Goal: Task Accomplishment & Management: Complete application form

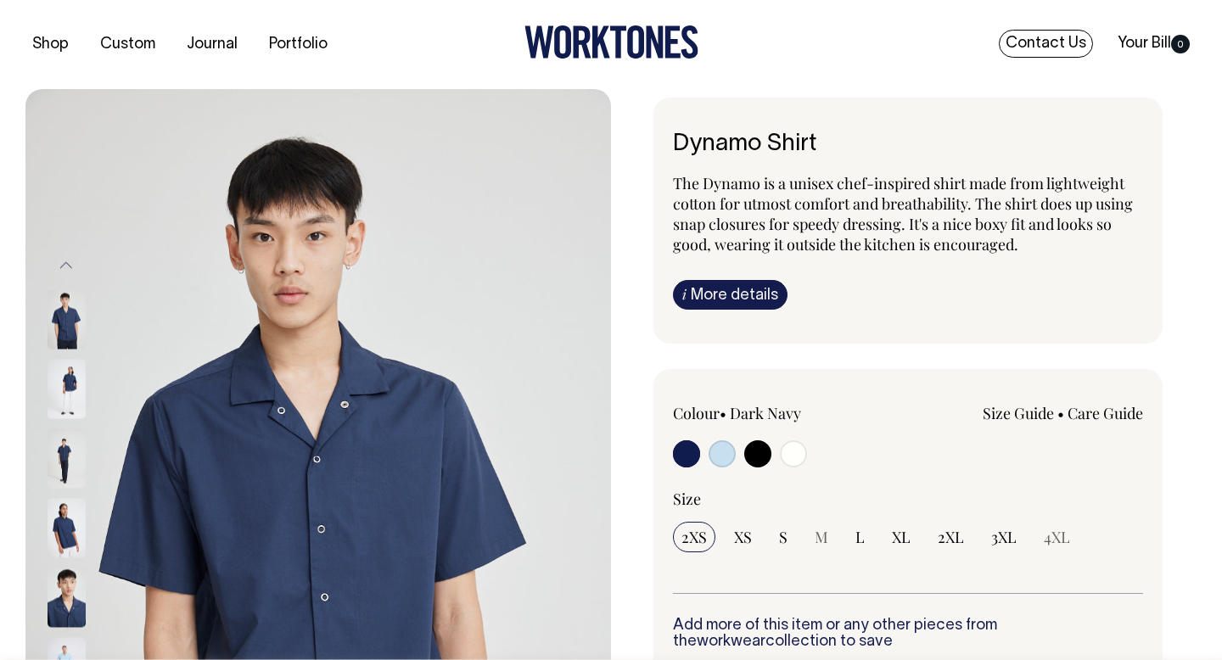
click at [1043, 38] on link "Contact Us" at bounding box center [1046, 44] width 94 height 28
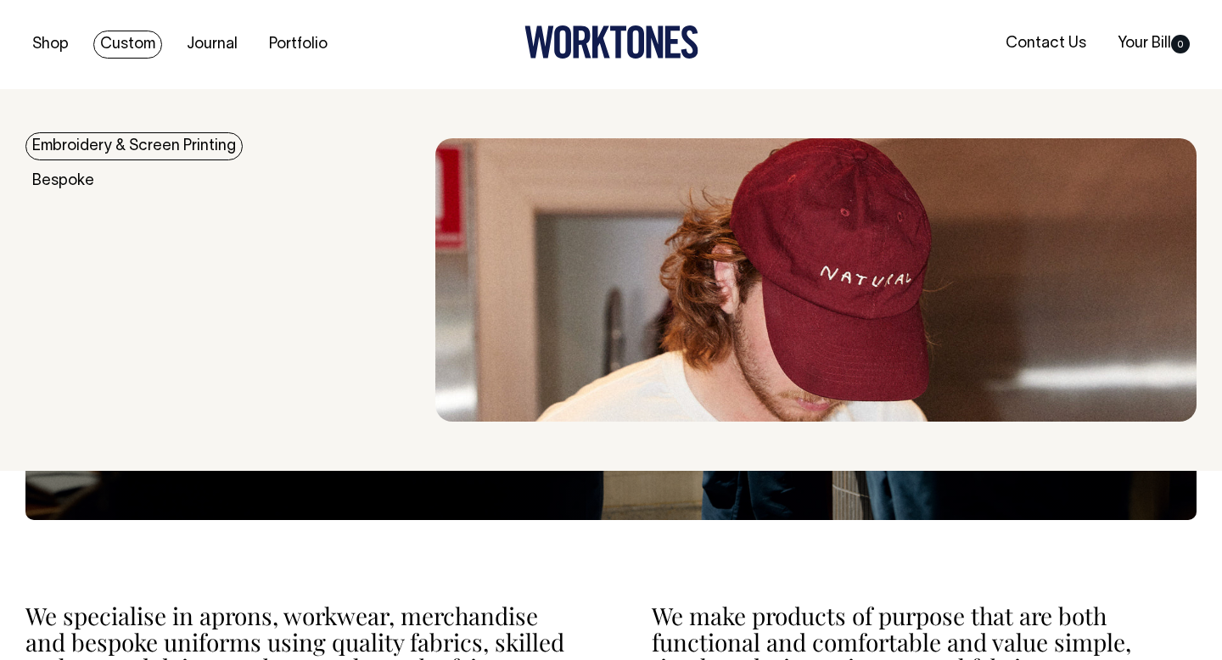
click at [125, 51] on link "Custom" at bounding box center [127, 45] width 69 height 28
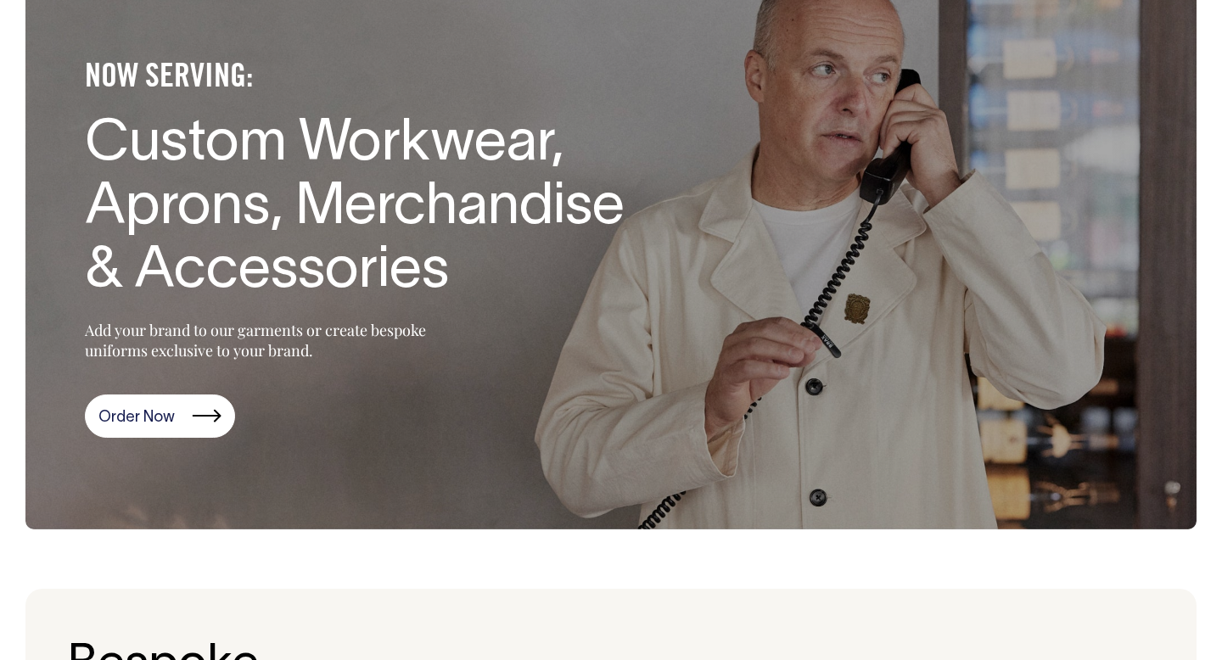
scroll to position [138, 0]
click at [176, 407] on link "Order Now" at bounding box center [160, 417] width 150 height 44
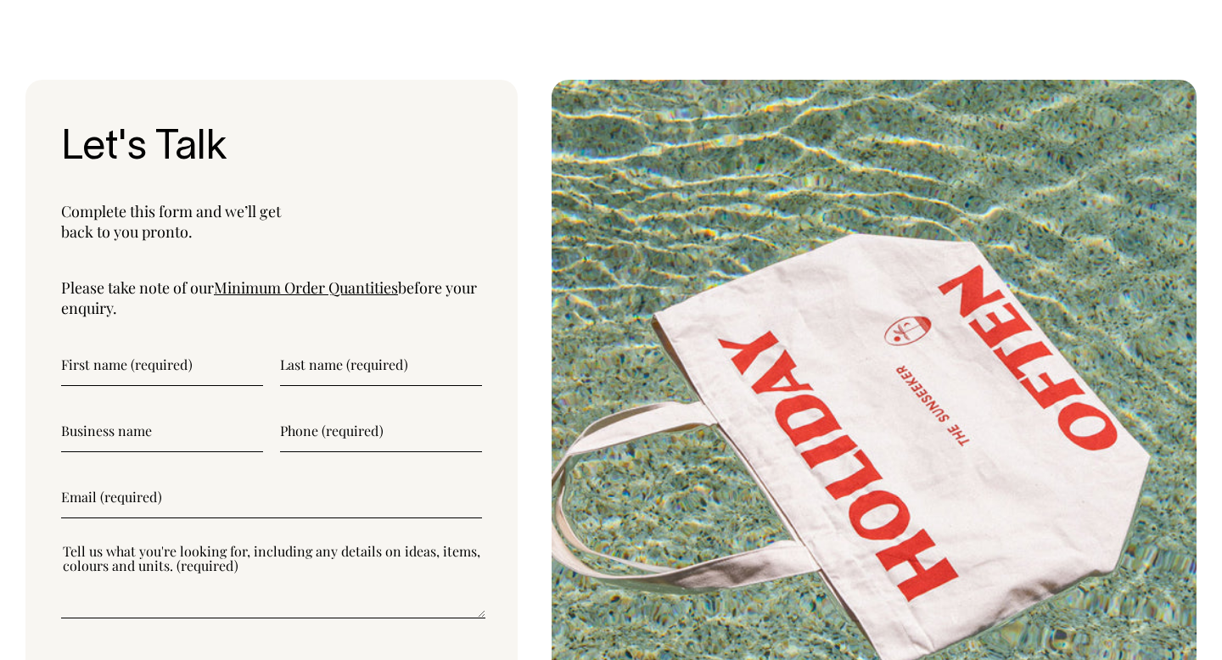
scroll to position [5525, 0]
click at [217, 365] on input"] "text" at bounding box center [162, 365] width 202 height 42
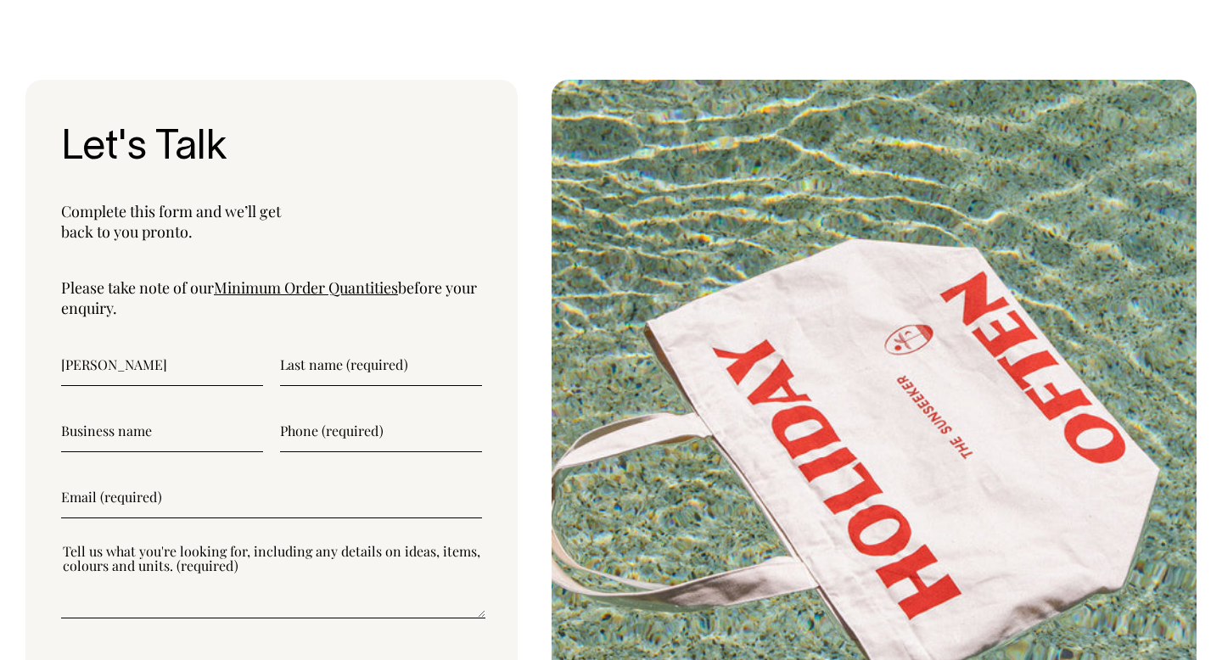
type input"] "Jonathan"
type input"] "Knapp"
type input"] "M"
type input"] "Overproof Ltd"
click at [375, 440] on input"] "text" at bounding box center [381, 431] width 202 height 42
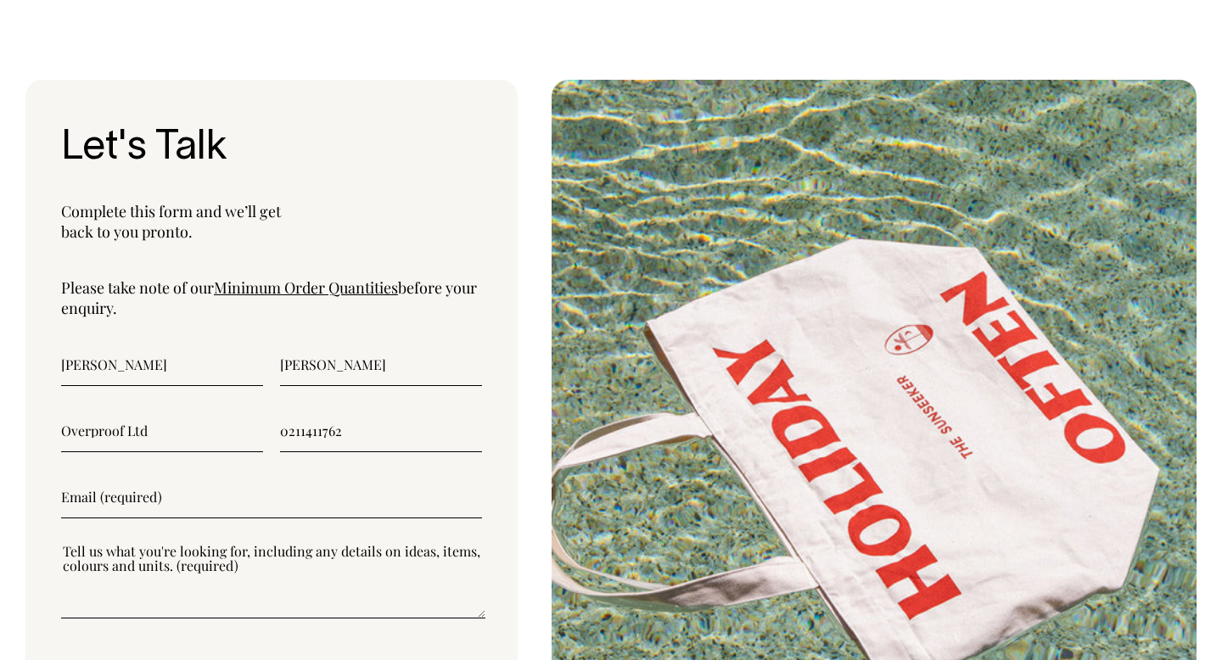
type input"] "0211411762"
click at [246, 511] on input"] "email" at bounding box center [271, 497] width 421 height 42
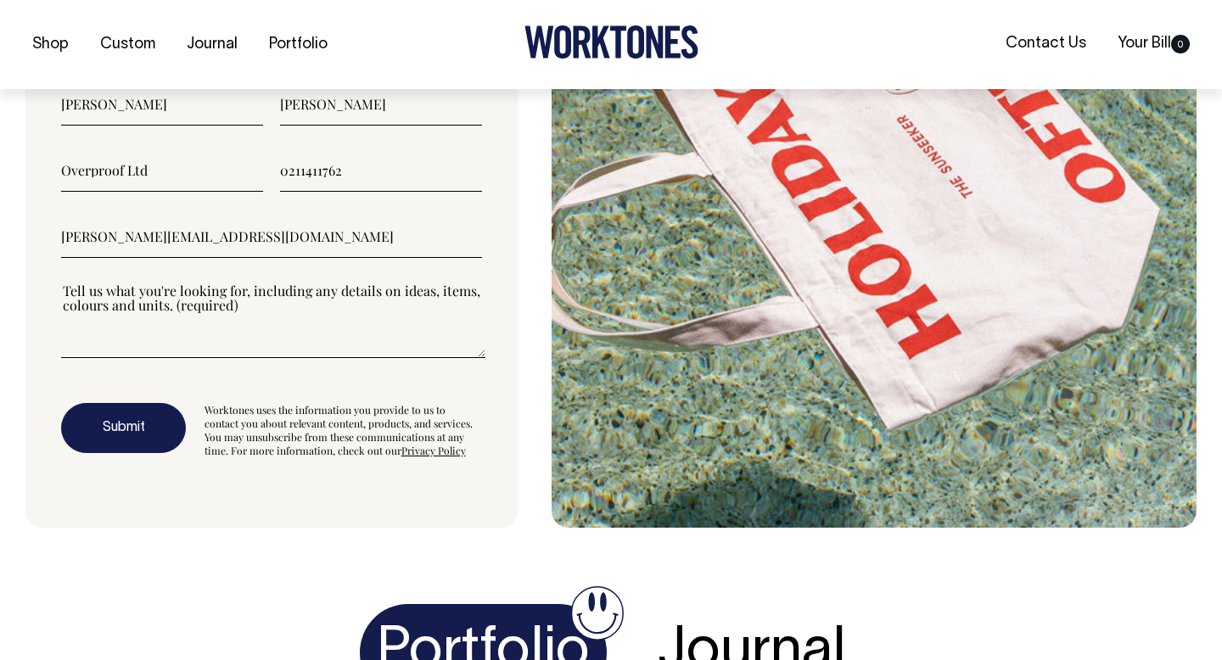
type input"] "jono@mrpickles.co.nz"
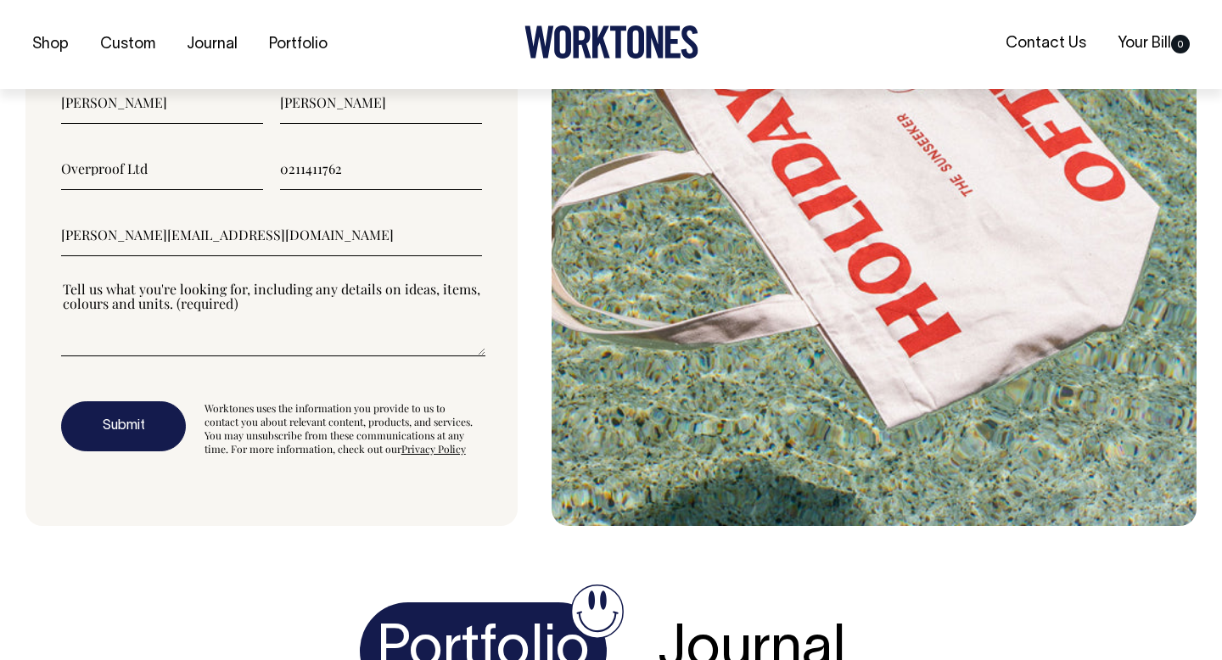
click at [182, 365] on div at bounding box center [271, 329] width 421 height 98
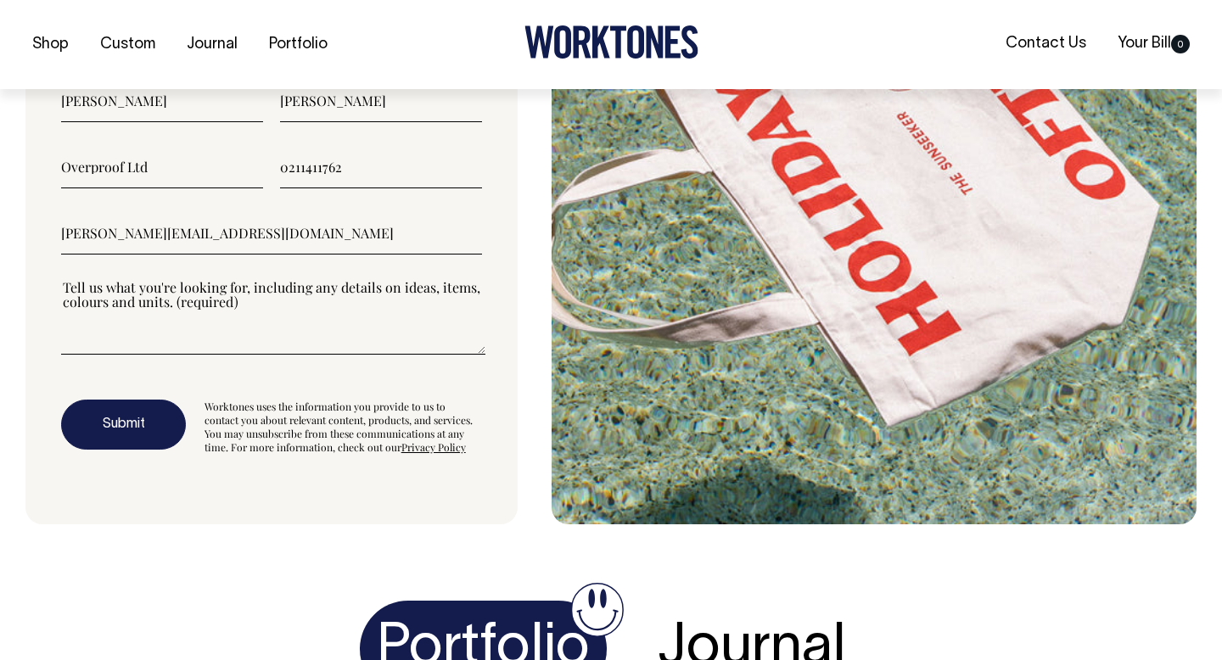
scroll to position [5790, 0]
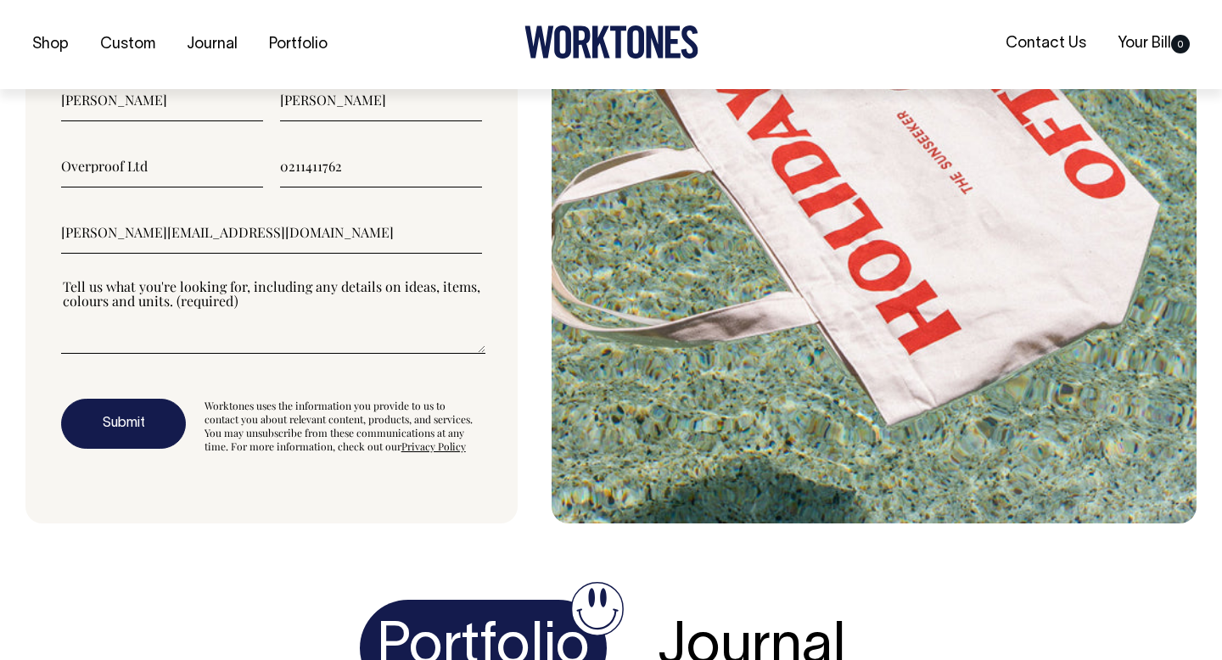
click at [175, 354] on textarea"] at bounding box center [273, 316] width 424 height 76
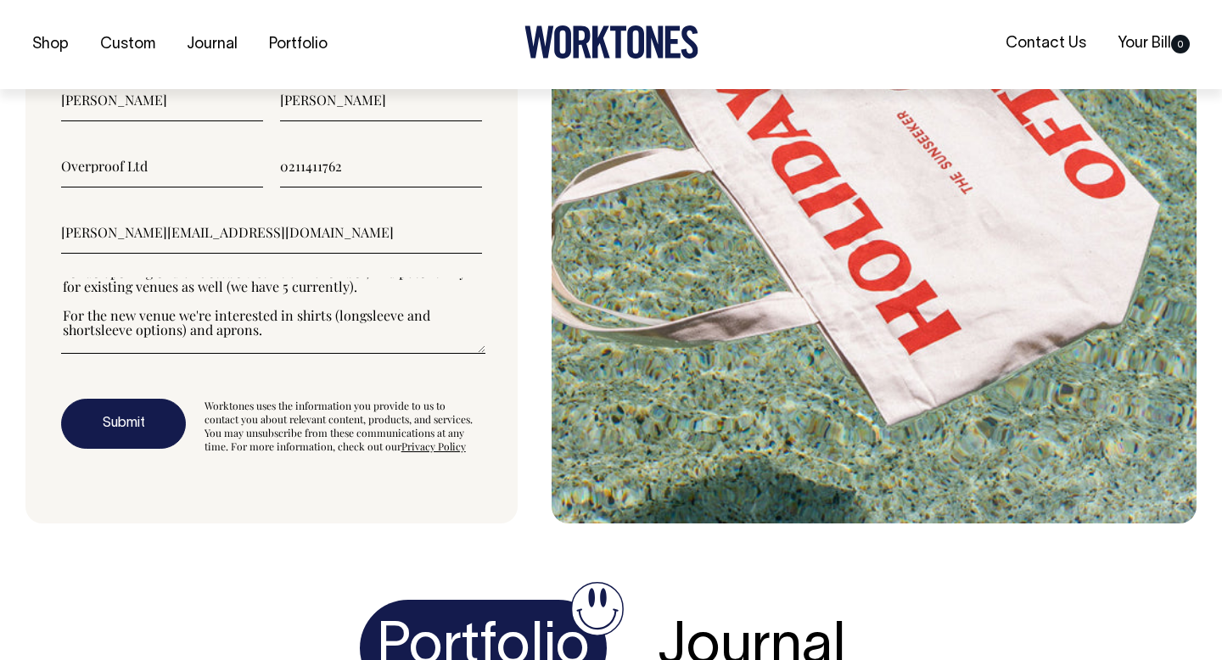
scroll to position [87, 0]
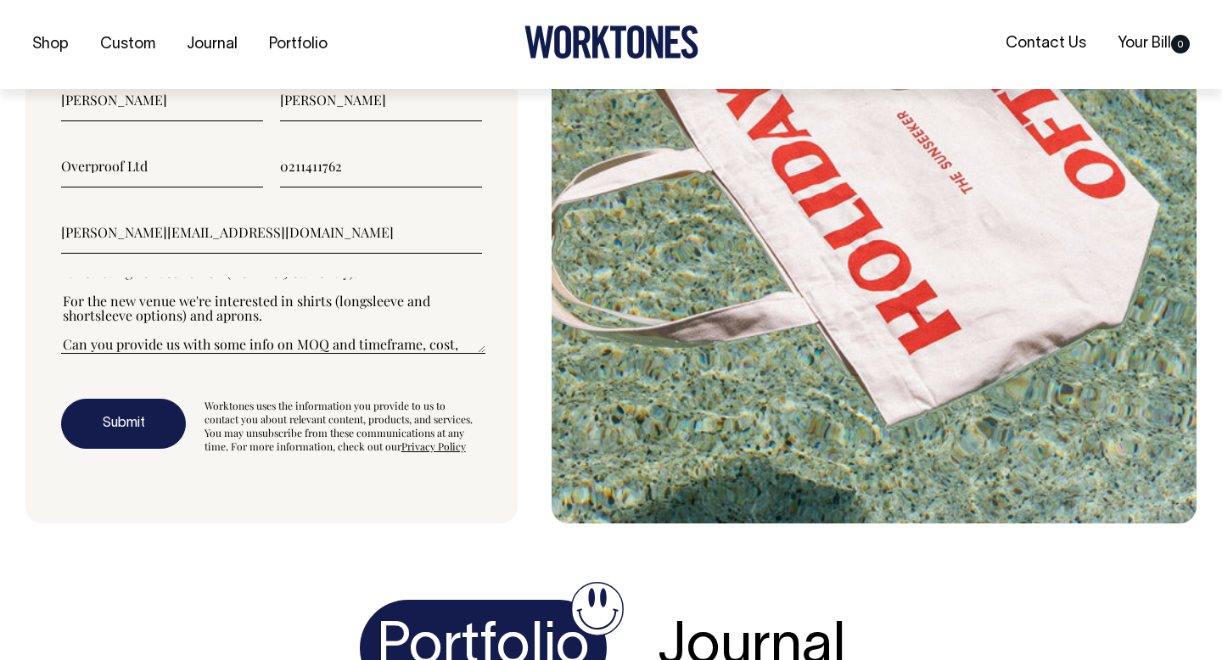
type textarea"] "Hi team! We're a hospitality group in Hamilton, NZ searching for uniform option…"
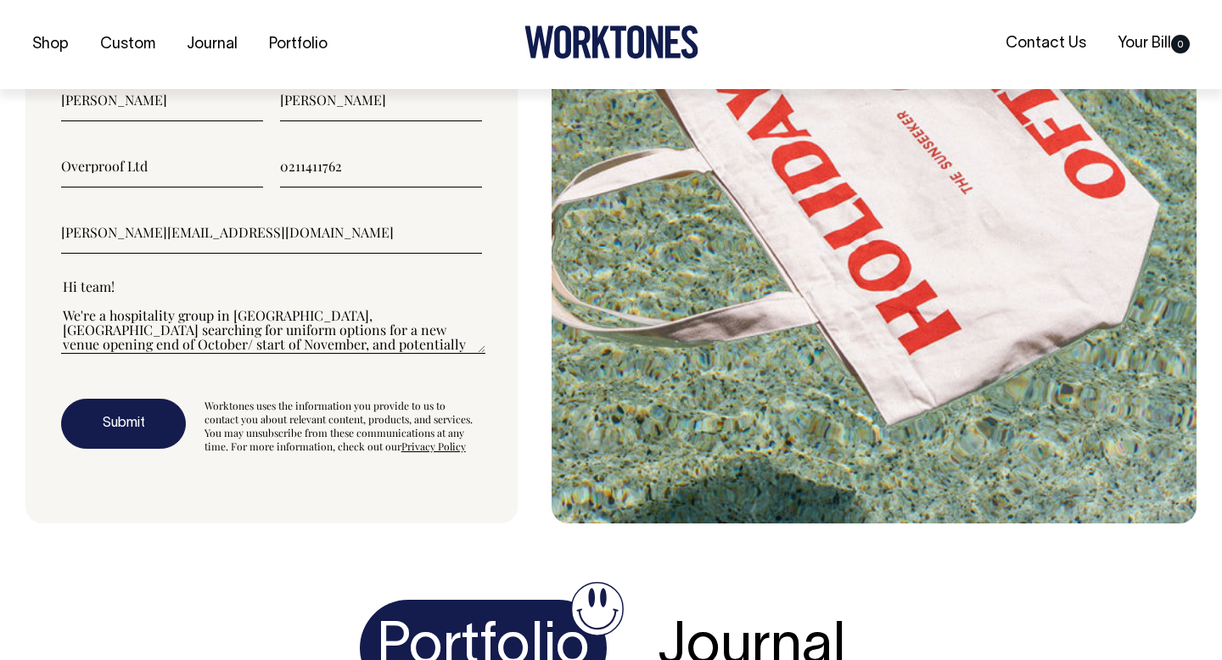
drag, startPoint x: 212, startPoint y: 351, endPoint x: 28, endPoint y: 237, distance: 216.9
click at [28, 237] on div "Let's Talk Complete this form and we’ll get back to you pronto. Please take not…" at bounding box center [271, 169] width 492 height 709
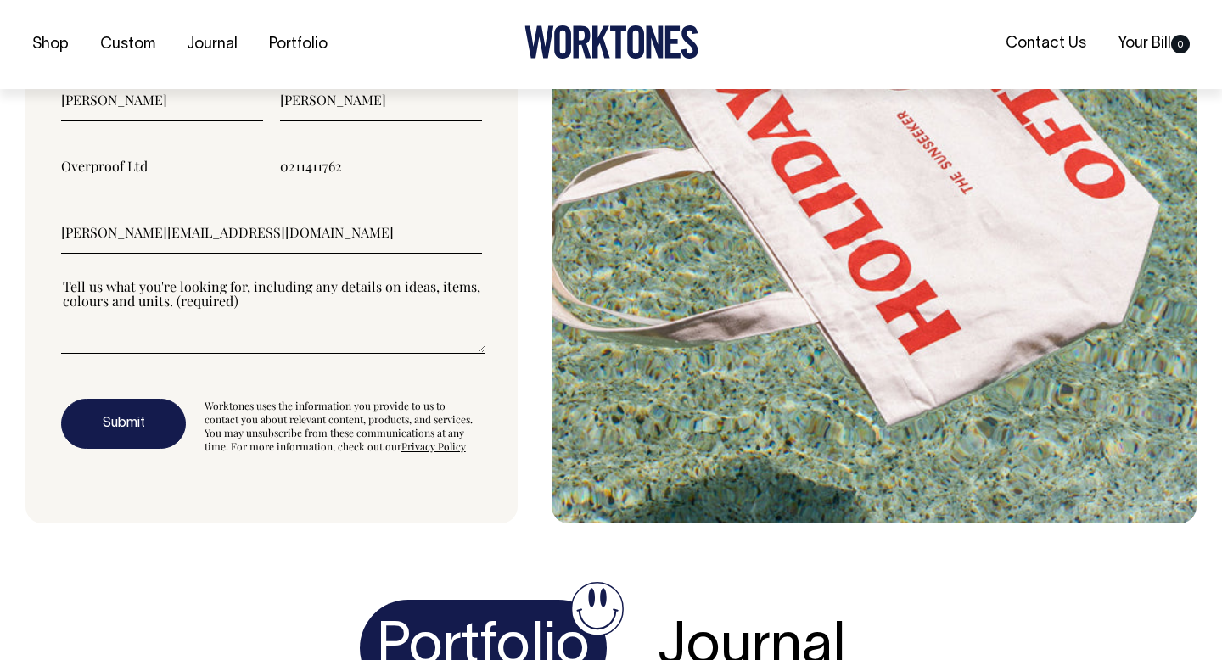
paste textarea"] "Hi team! We're a hospitality group in Hamilton, NZ searching for uniform option…"
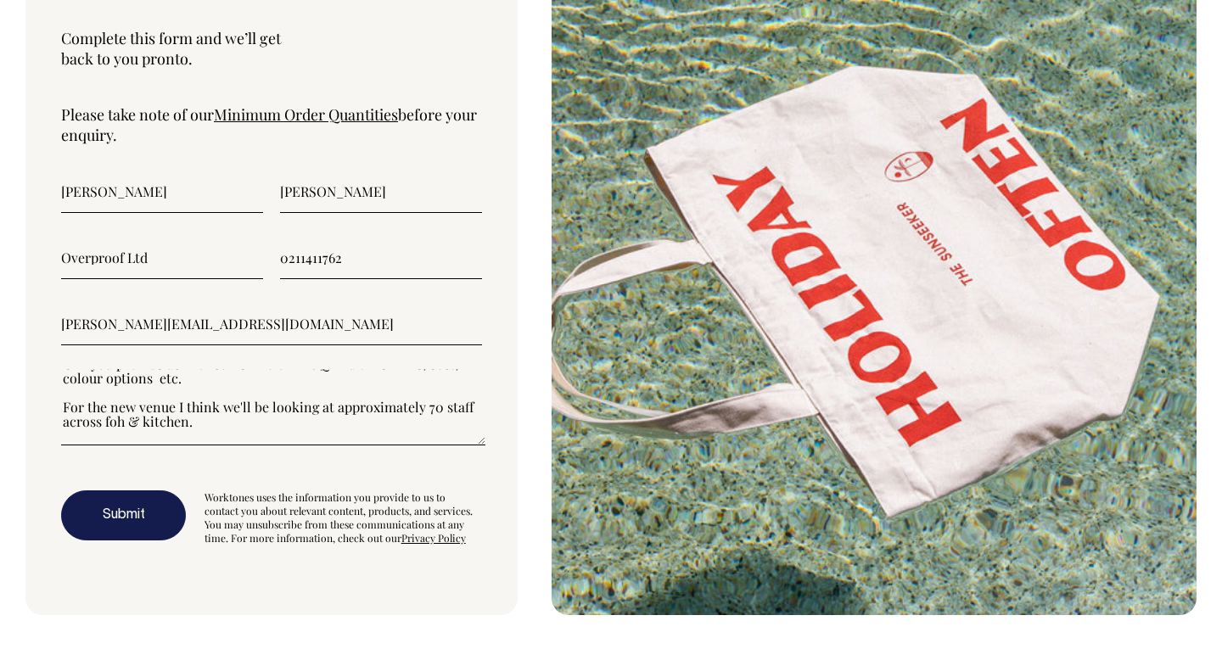
scroll to position [173, 0]
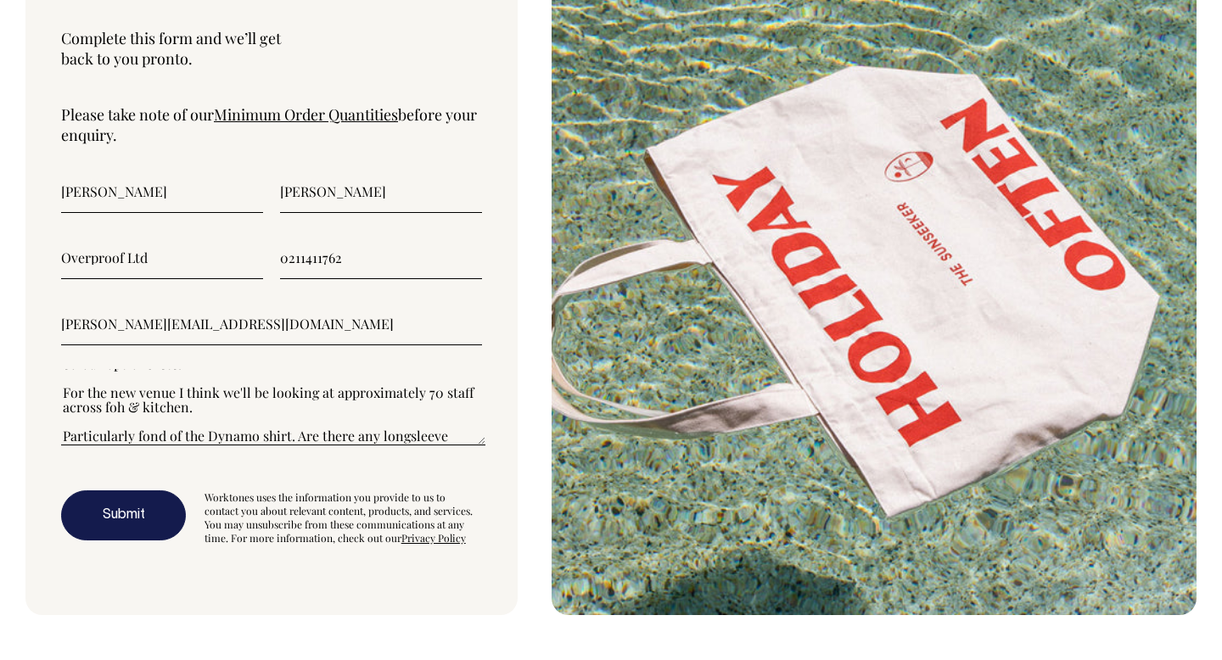
click at [108, 442] on textarea"] "Hi team! We're a hospitality group in Hamilton, NZ searching for uniform option…" at bounding box center [273, 407] width 424 height 76
click at [280, 445] on textarea"] "Hi team! We're a hospitality group in Hamilton, NZ searching for uniform option…" at bounding box center [273, 407] width 424 height 76
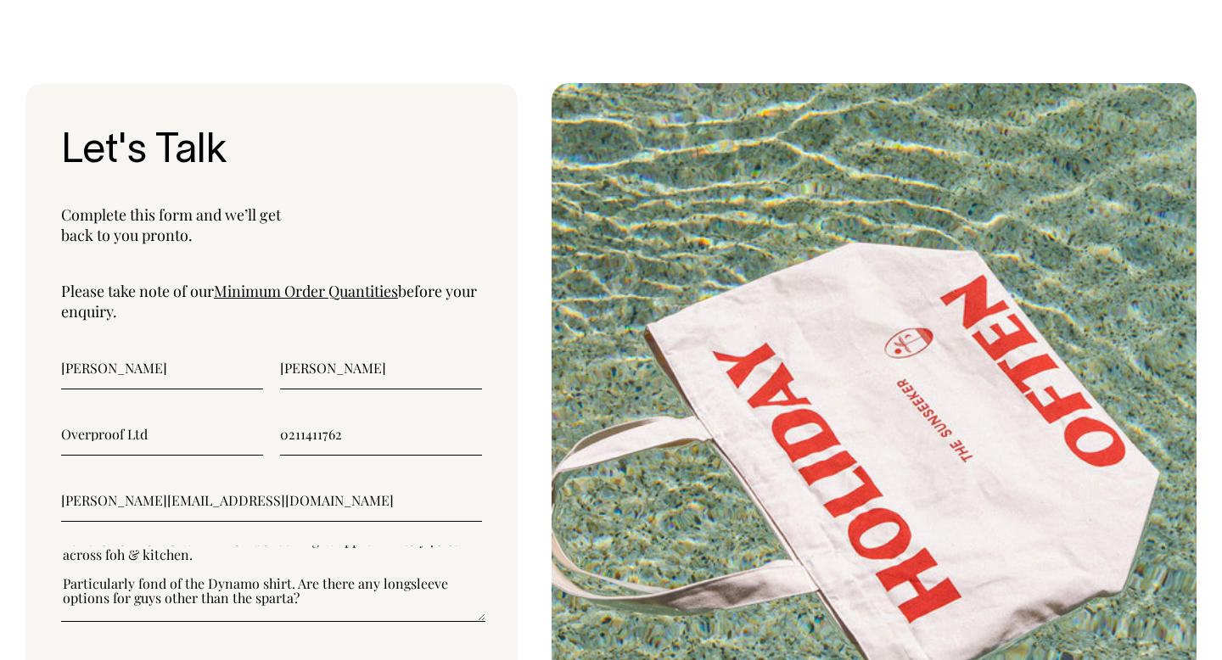
type textarea"] "Hi team! We're a hospitality group in Hamilton, NZ searching for uniform option…"
click at [257, 549] on form "Jonathan Knapp Overproof Ltd 0211411762 jono@mrpickles.co.nz Hi team! We're a h…" at bounding box center [271, 535] width 421 height 374
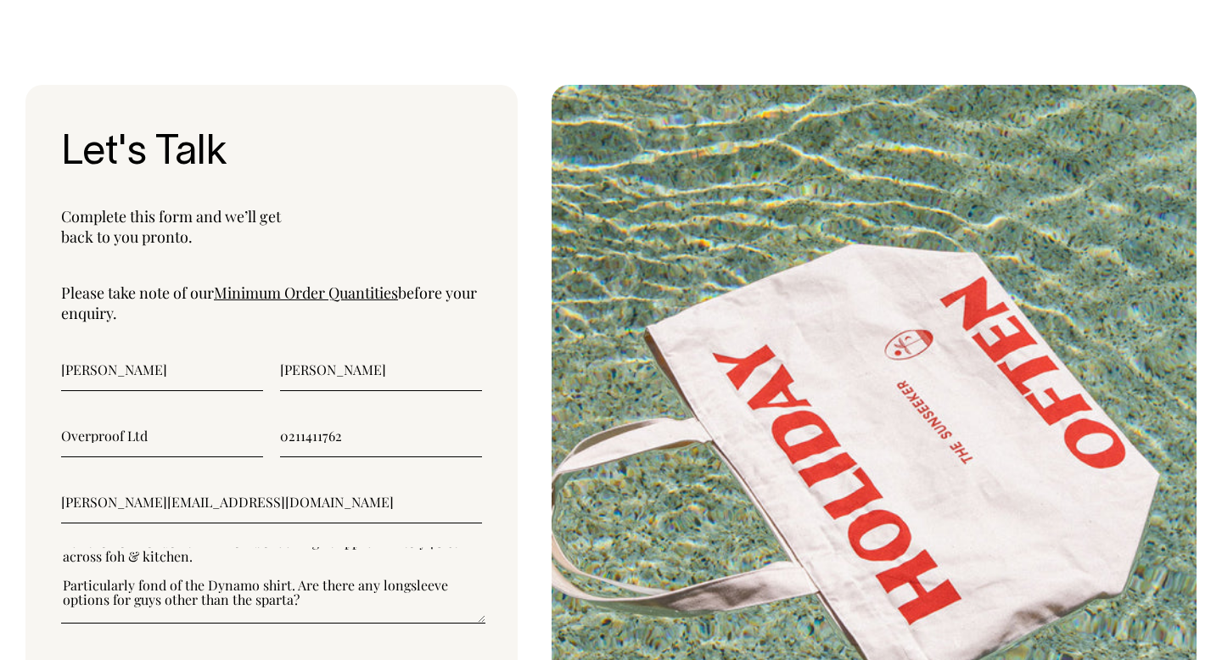
click at [240, 586] on textarea"] "Hi team! We're a hospitality group in Hamilton, NZ searching for uniform option…" at bounding box center [273, 585] width 424 height 76
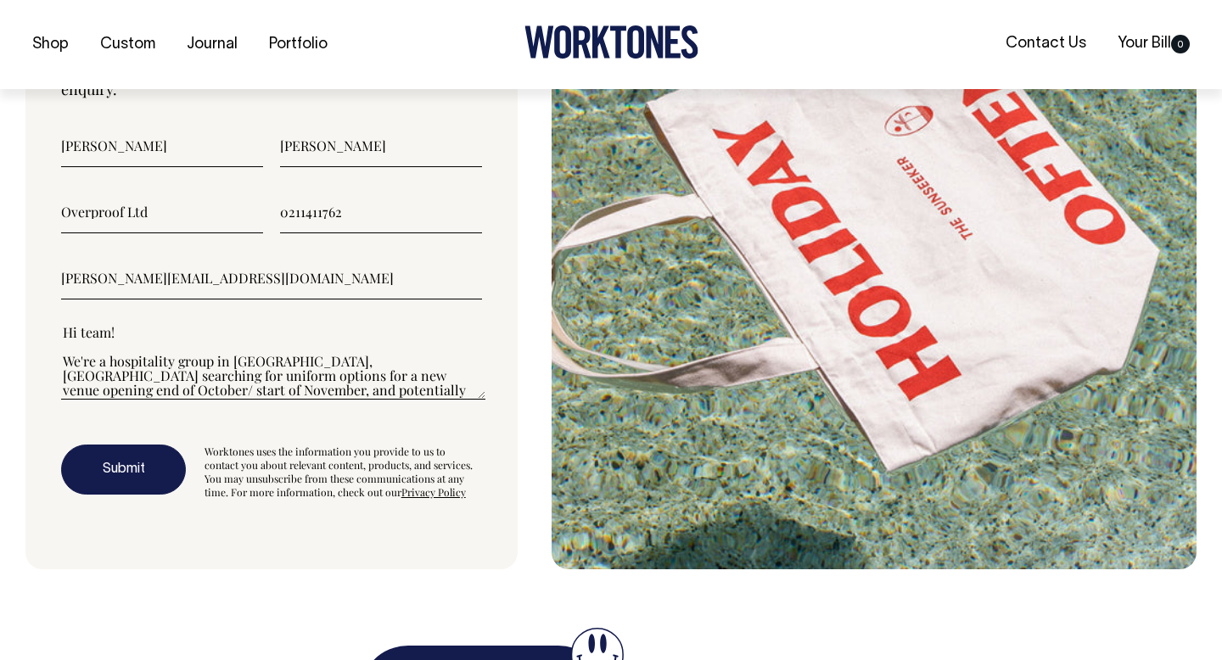
scroll to position [5745, 0]
click at [141, 491] on button "Submit" at bounding box center [123, 469] width 125 height 51
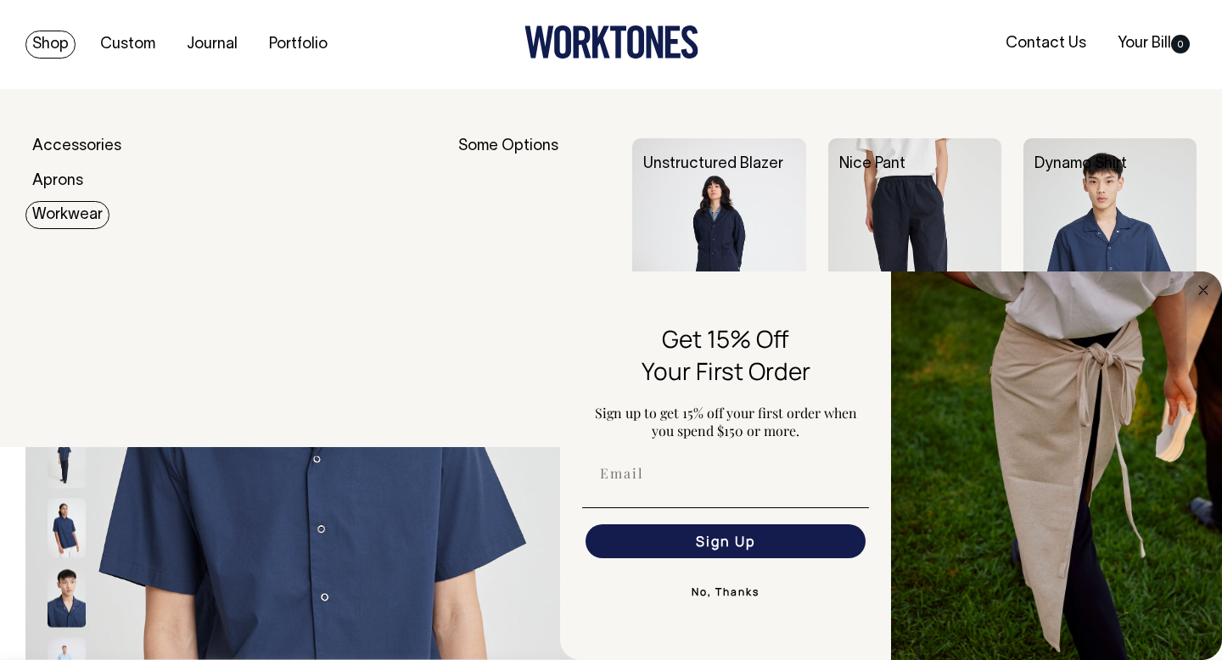
click at [69, 220] on link "Workwear" at bounding box center [67, 215] width 84 height 28
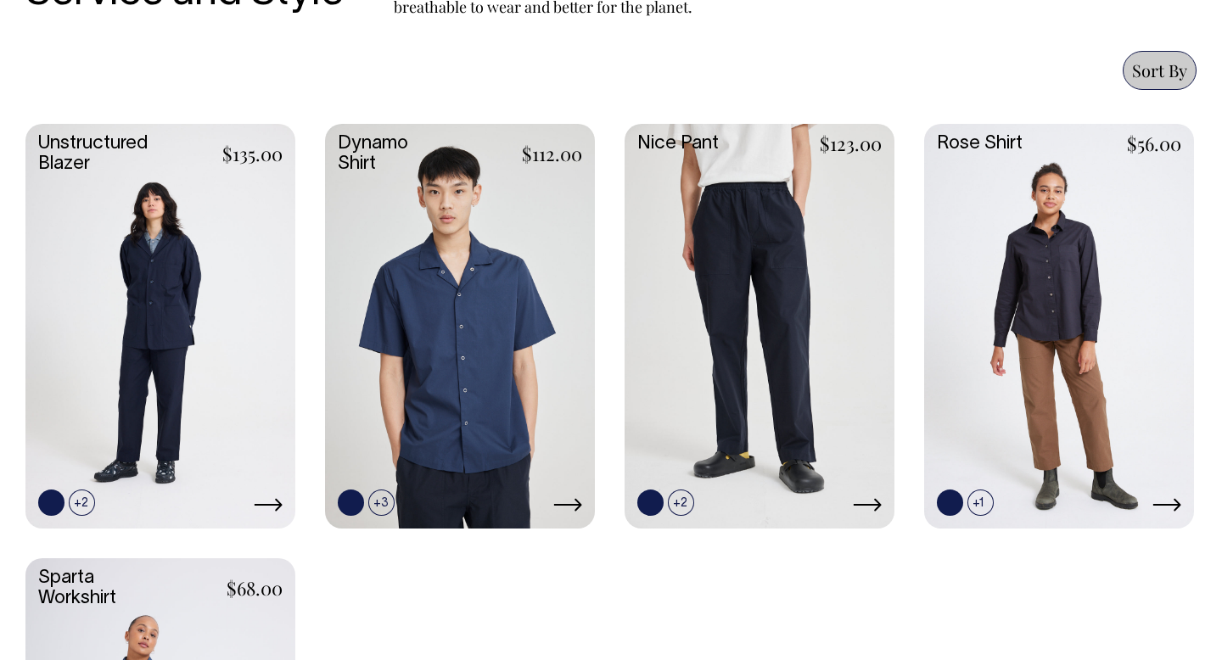
scroll to position [697, 0]
click at [562, 418] on link at bounding box center [460, 324] width 270 height 401
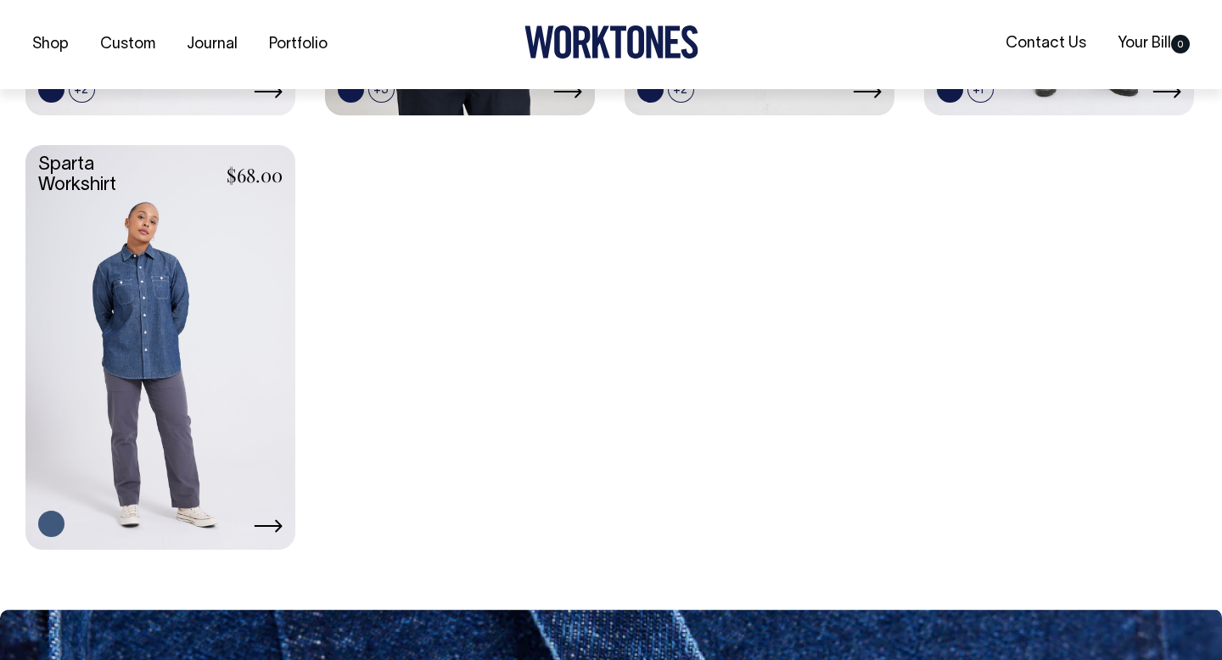
scroll to position [1111, 0]
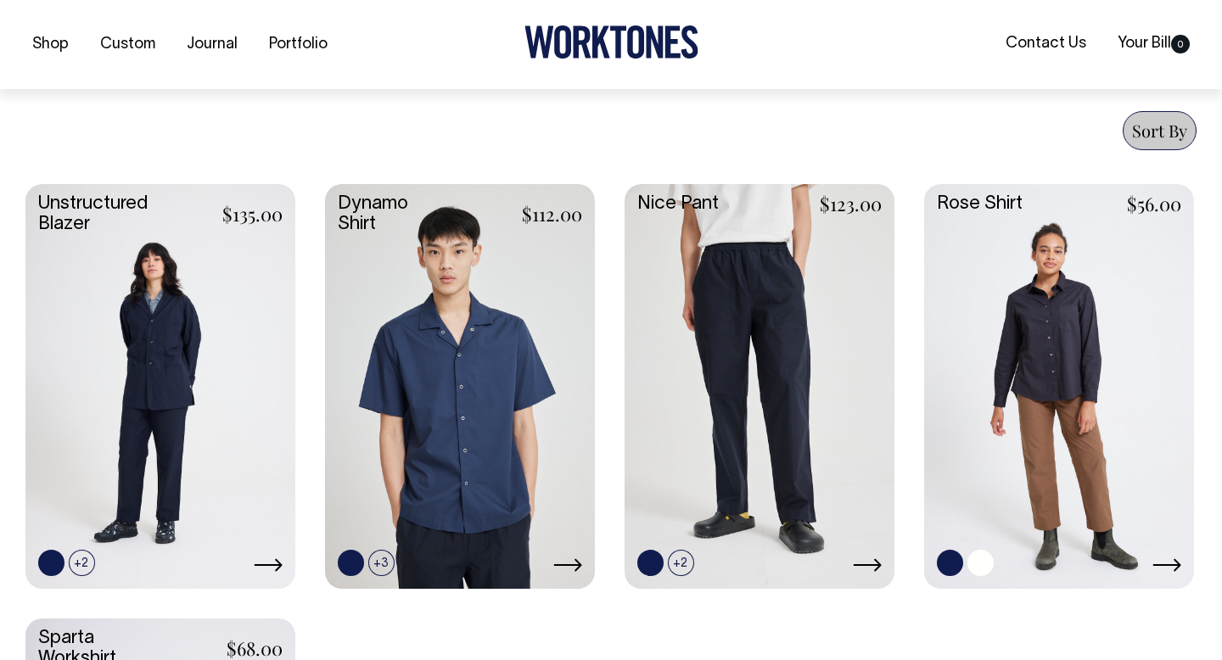
click at [1057, 401] on link at bounding box center [1059, 384] width 270 height 401
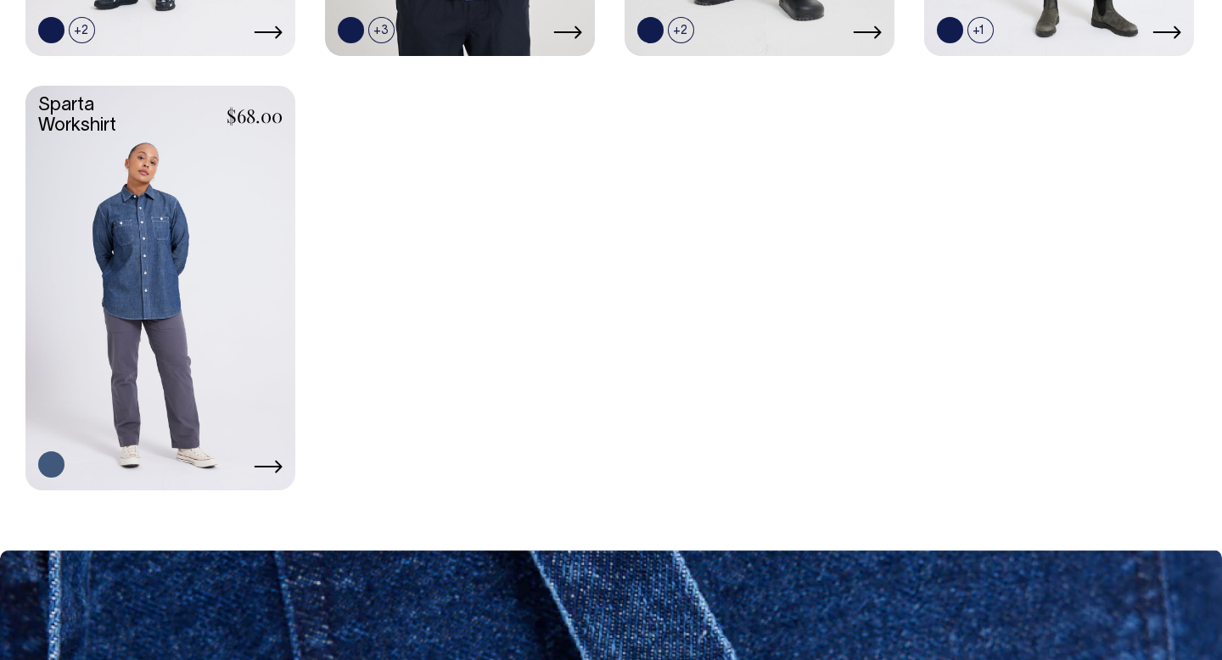
click at [177, 262] on link at bounding box center [160, 286] width 270 height 401
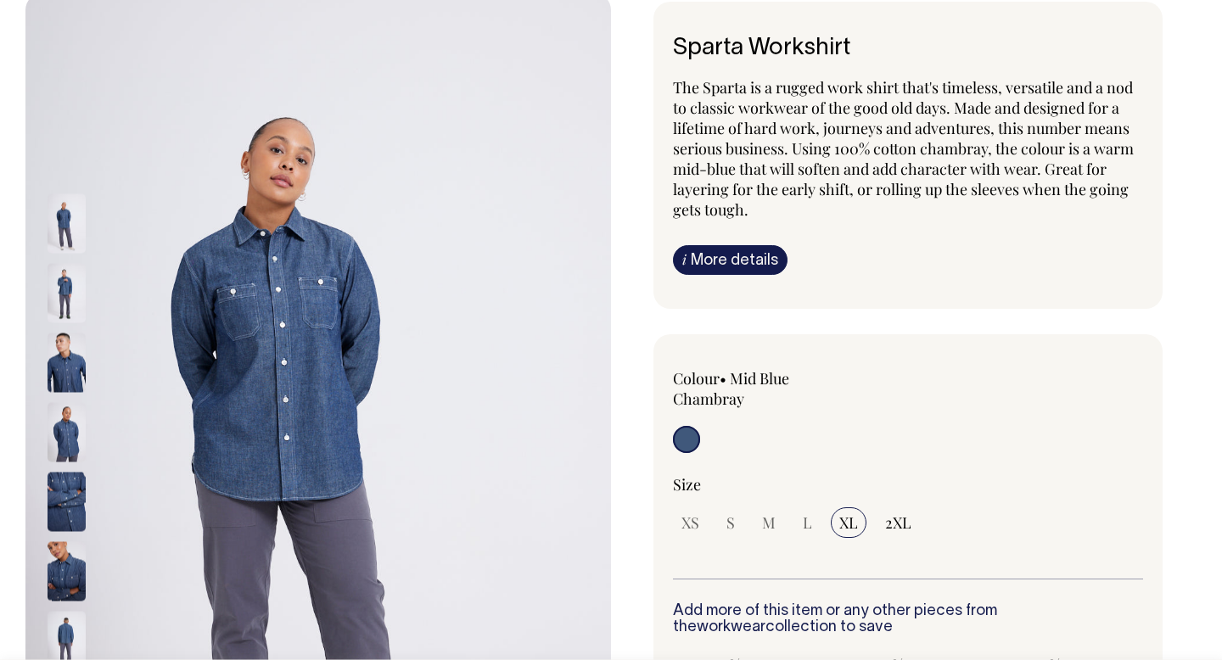
scroll to position [96, 0]
